Goal: Transaction & Acquisition: Book appointment/travel/reservation

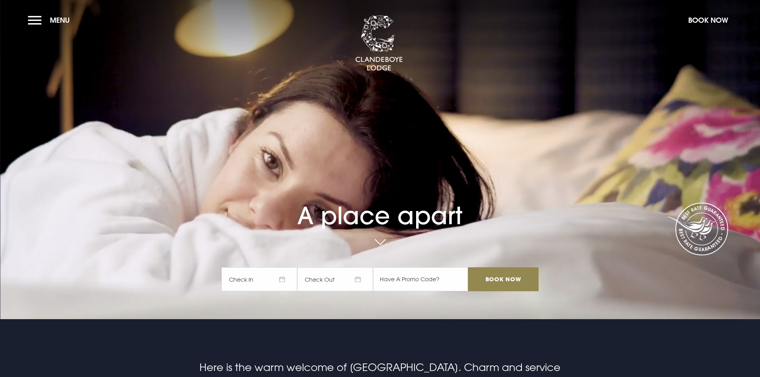
click at [705, 17] on button "Book Now" at bounding box center [708, 20] width 48 height 17
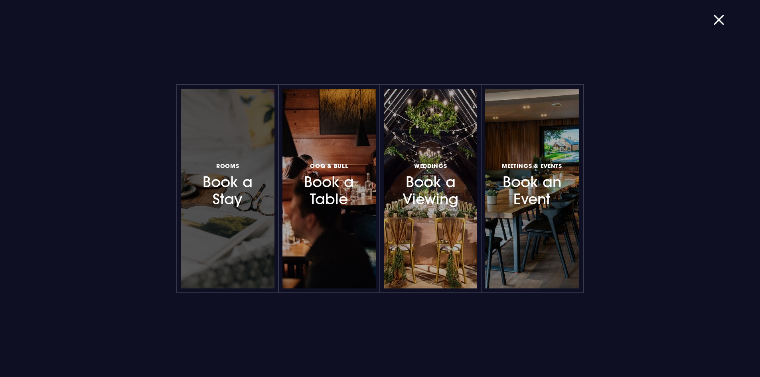
click at [201, 166] on h3 "Rooms Book a Stay" at bounding box center [227, 184] width 69 height 47
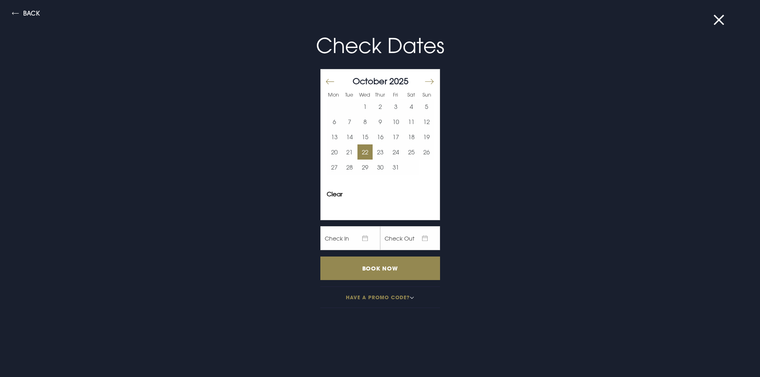
click at [358, 153] on button "22" at bounding box center [365, 151] width 16 height 15
click at [389, 154] on button "24" at bounding box center [396, 151] width 16 height 15
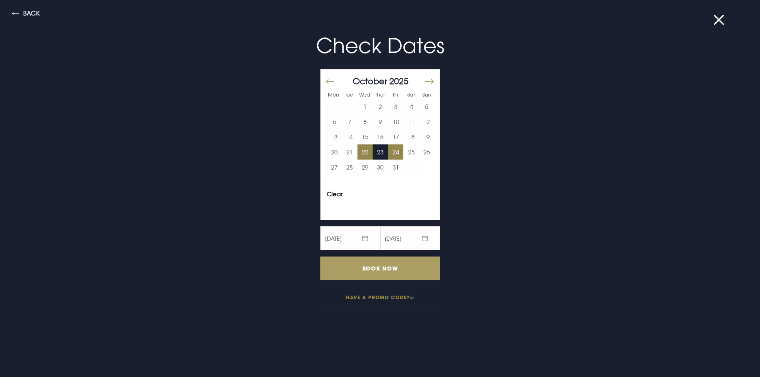
click at [368, 265] on input "Book Now" at bounding box center [380, 269] width 120 height 24
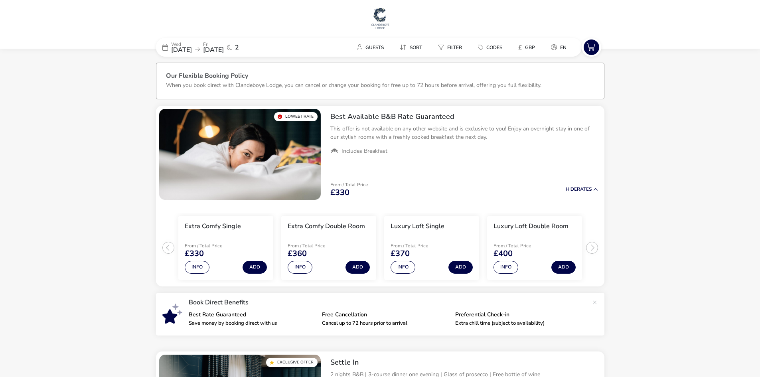
click at [184, 49] on span "22 Oct 2025" at bounding box center [181, 49] width 21 height 9
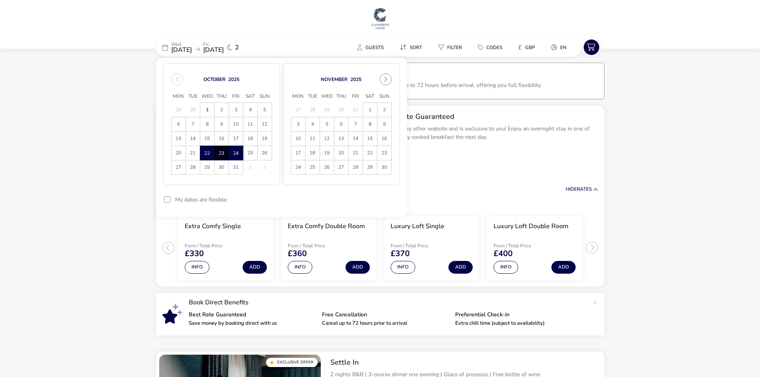
click at [217, 152] on span "23" at bounding box center [222, 153] width 14 height 14
click at [234, 154] on span "24" at bounding box center [236, 153] width 14 height 14
click at [380, 200] on button "Apply Dates" at bounding box center [374, 199] width 49 height 19
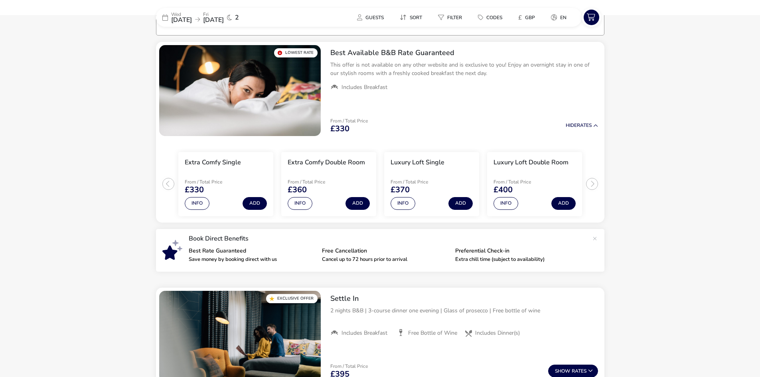
scroll to position [66, 0]
